Goal: Navigation & Orientation: Find specific page/section

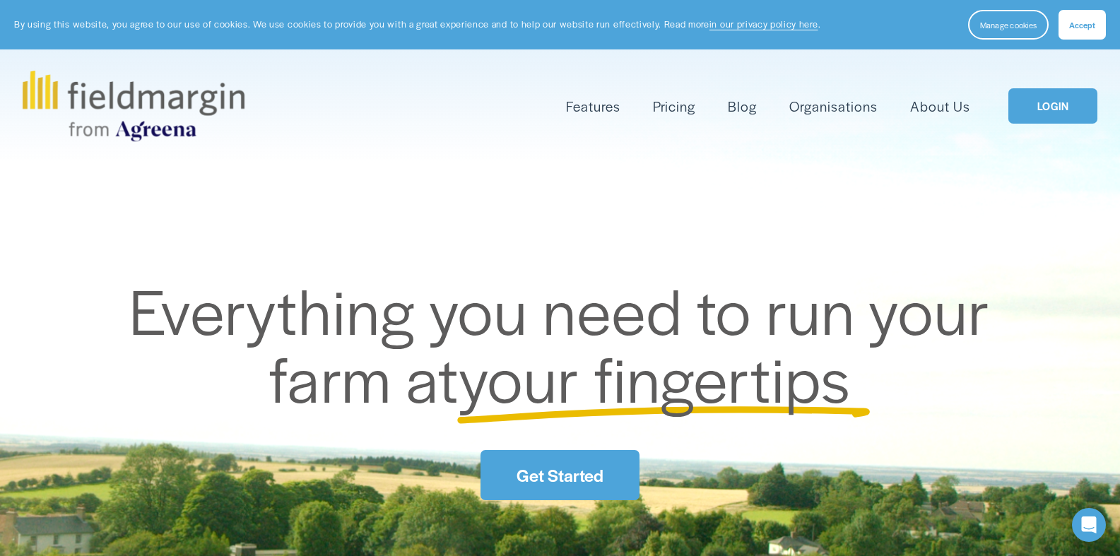
click at [1054, 107] on link "LOGIN" at bounding box center [1053, 106] width 89 height 36
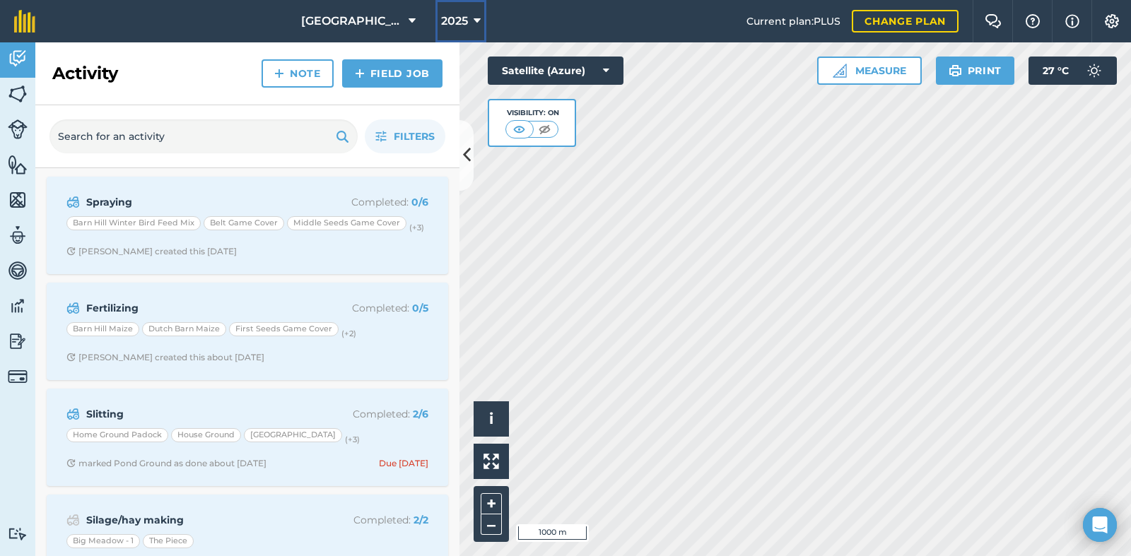
click at [474, 23] on icon at bounding box center [477, 21] width 7 height 17
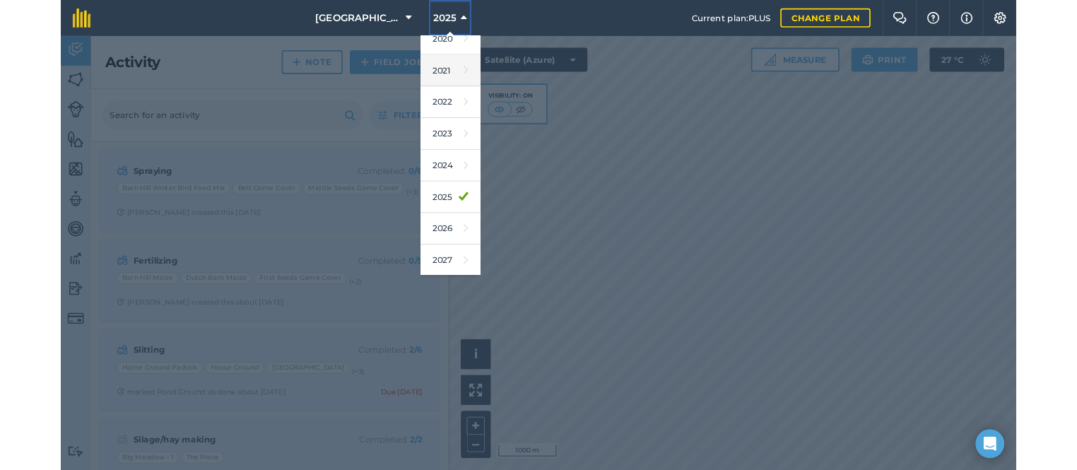
scroll to position [92, 0]
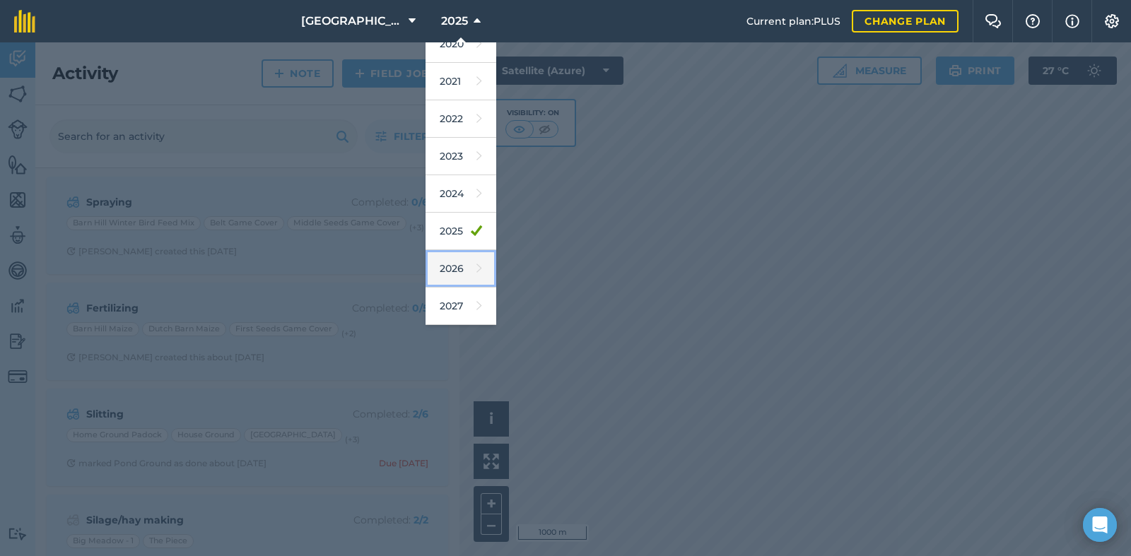
click at [435, 268] on link "2026" at bounding box center [460, 268] width 71 height 37
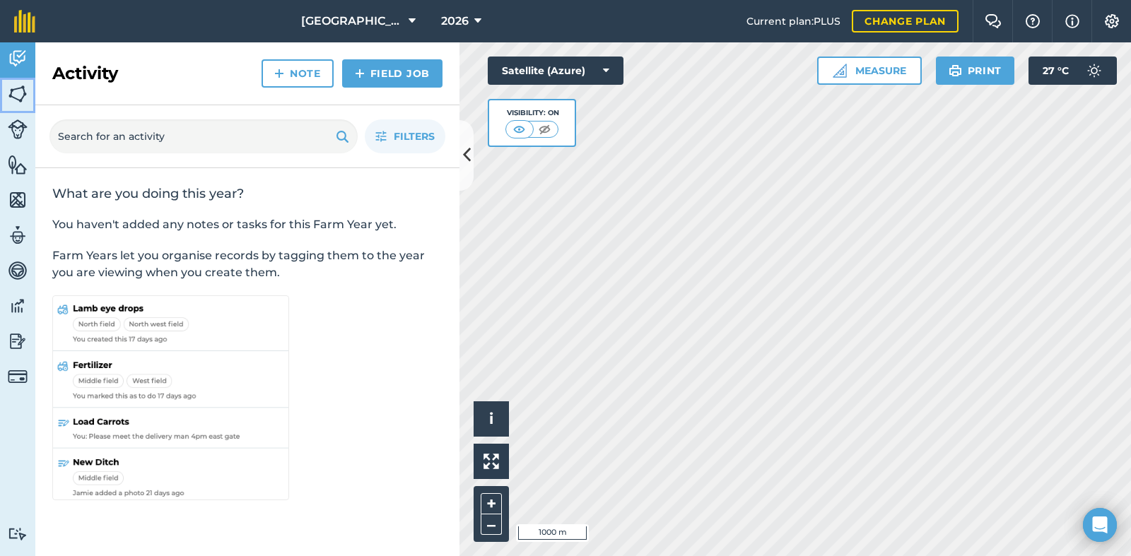
click at [16, 94] on img at bounding box center [18, 93] width 20 height 21
